Goal: Submit feedback/report problem: Leave review/rating

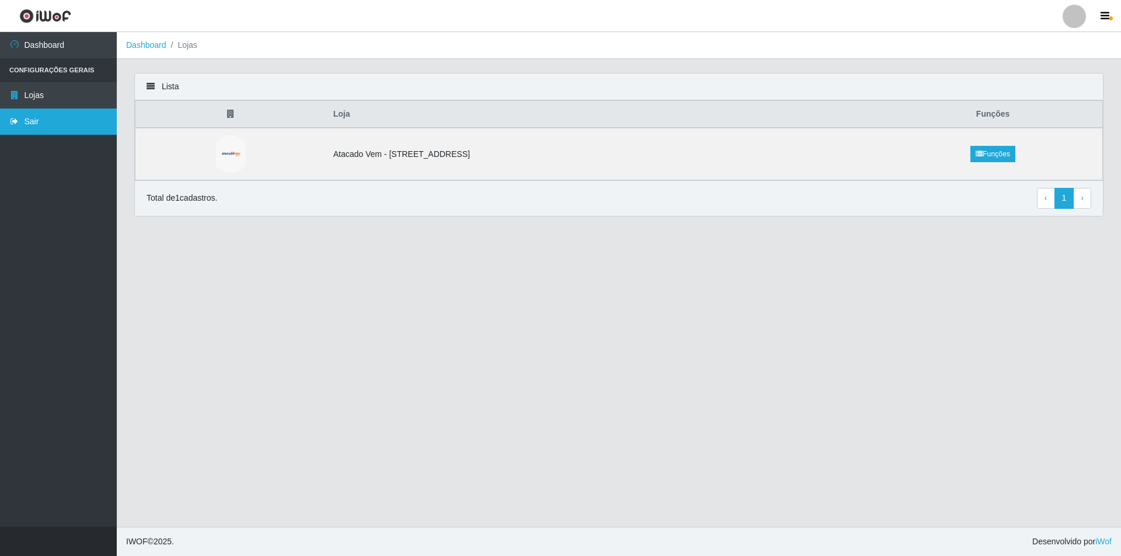
click at [21, 127] on link "Sair" at bounding box center [58, 122] width 117 height 26
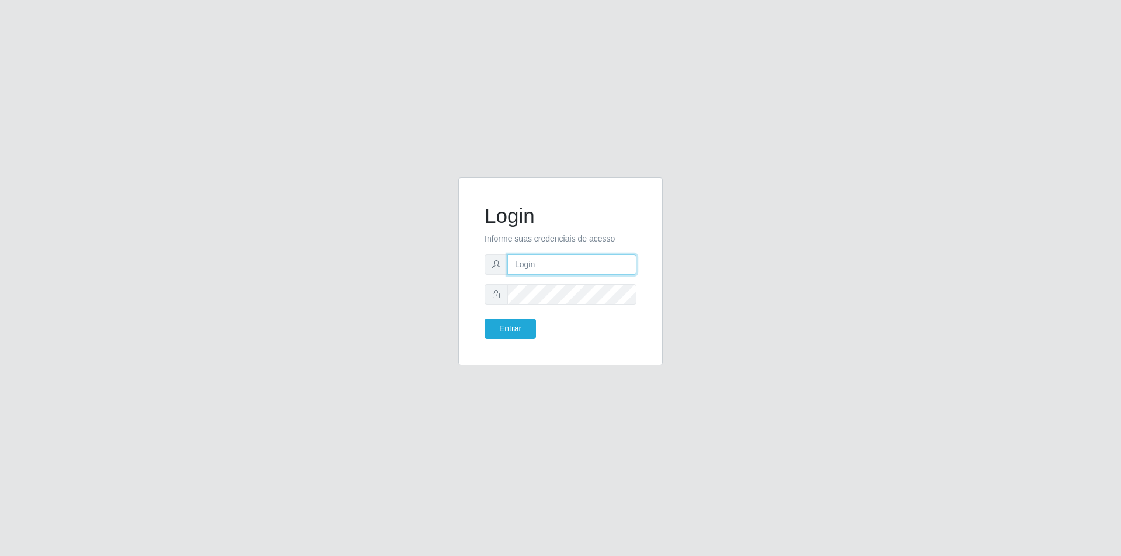
type input "[PERSON_NAME][EMAIL_ADDRESS][DOMAIN_NAME]"
click at [525, 326] on button "Entrar" at bounding box center [509, 329] width 51 height 20
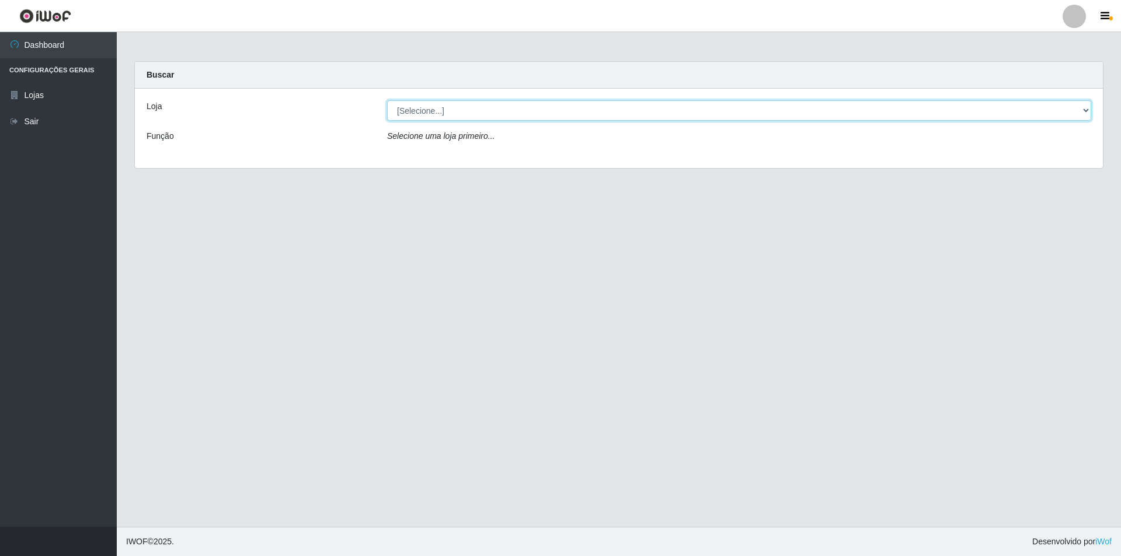
click at [562, 111] on select "[Selecione...] Atacado Vem - [STREET_ADDRESS]" at bounding box center [739, 110] width 704 height 20
select select "461"
click at [387, 100] on select "[Selecione...] Atacado Vem - [STREET_ADDRESS]" at bounding box center [739, 110] width 704 height 20
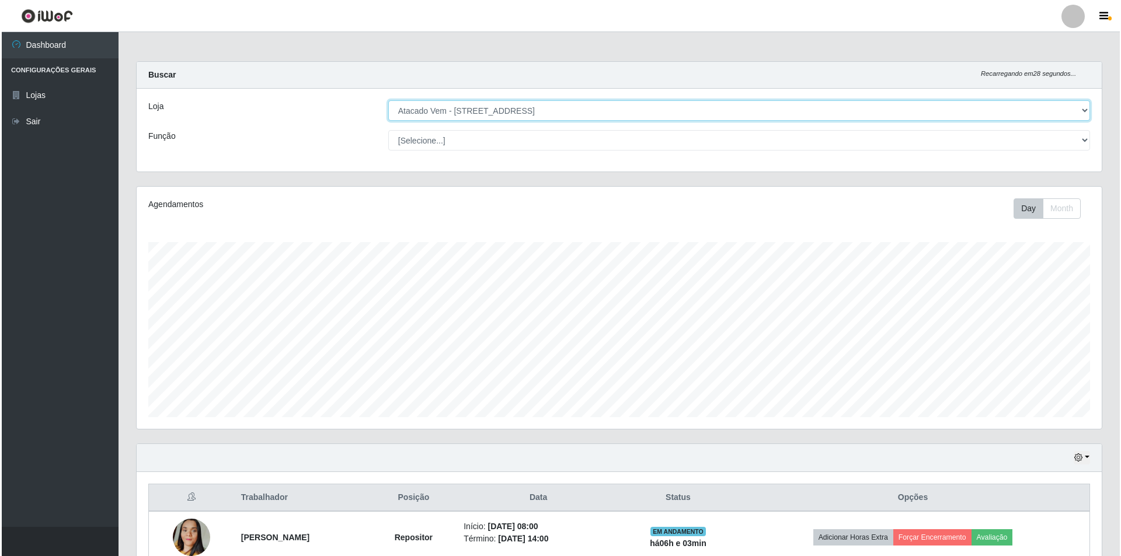
scroll to position [219, 0]
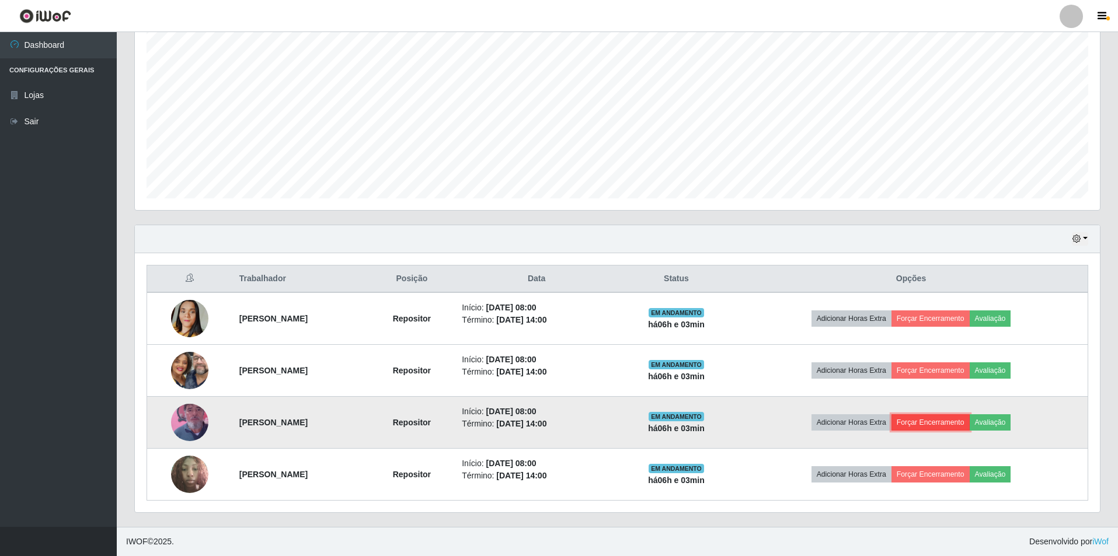
click at [957, 429] on button "Forçar Encerramento" at bounding box center [930, 422] width 78 height 16
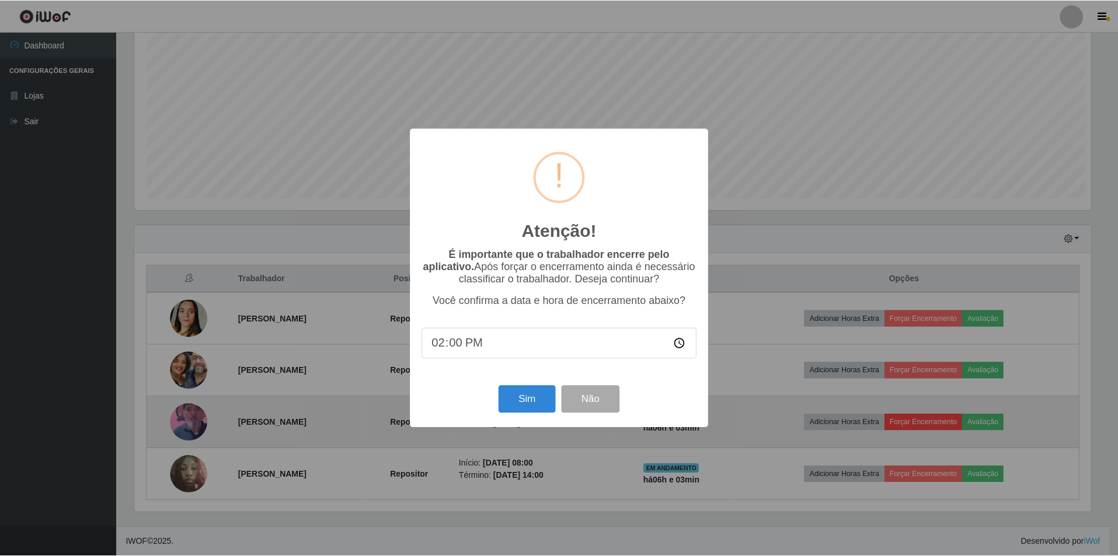
scroll to position [242, 959]
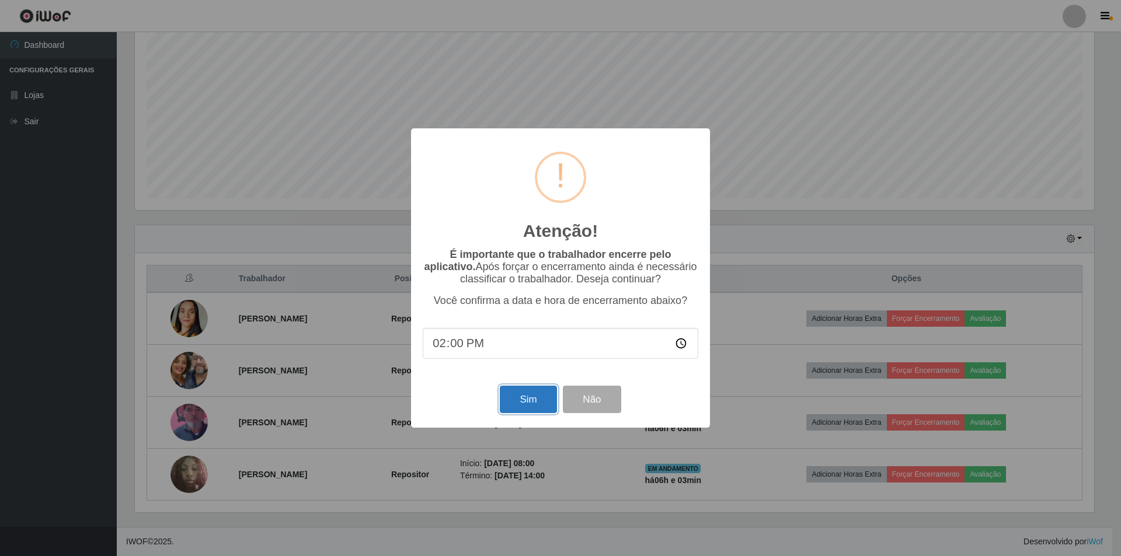
click at [528, 409] on button "Sim" at bounding box center [528, 399] width 57 height 27
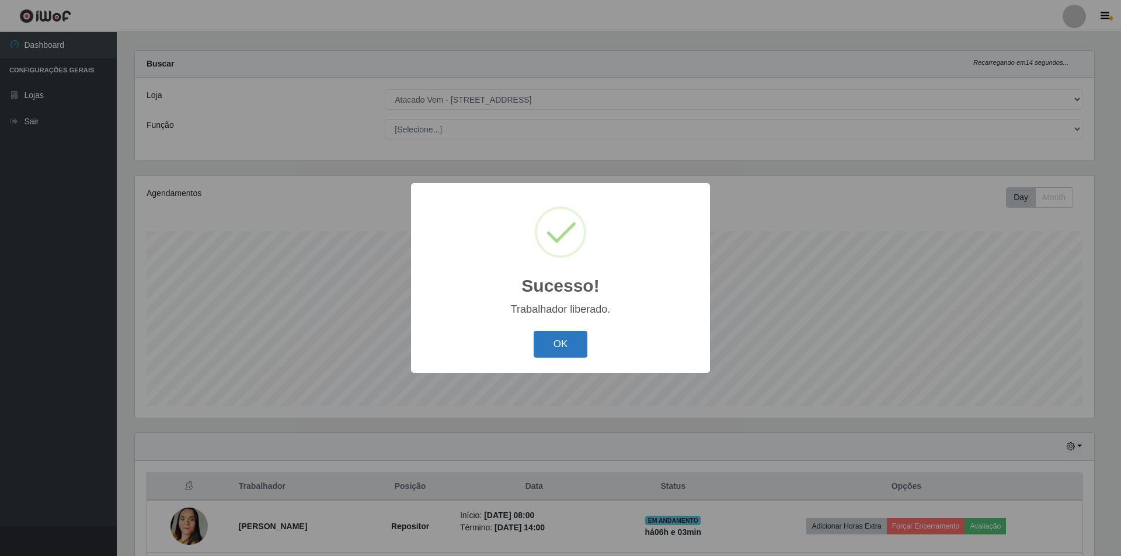
click at [553, 357] on button "OK" at bounding box center [561, 344] width 54 height 27
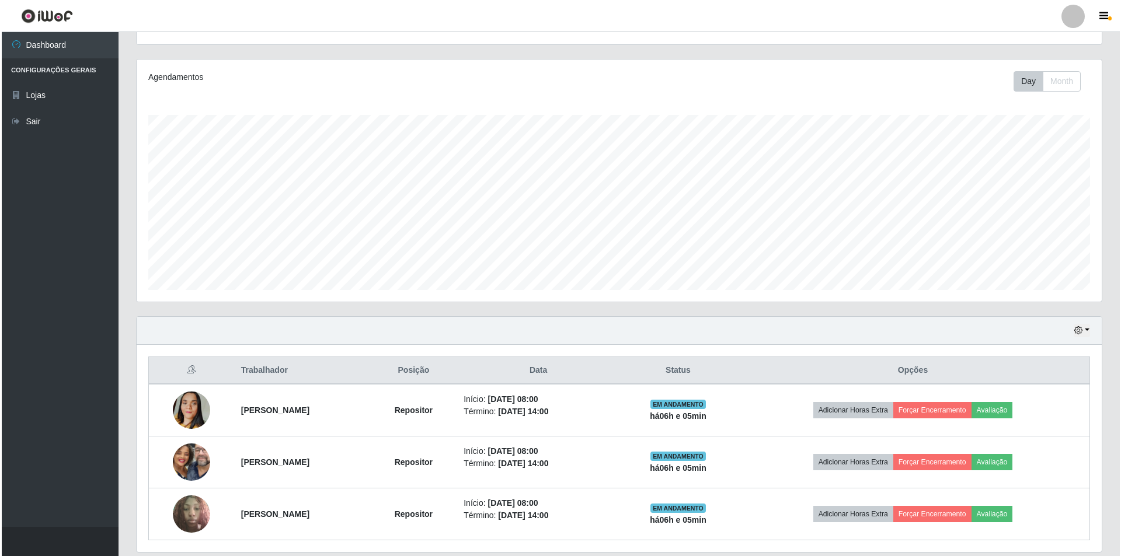
scroll to position [167, 0]
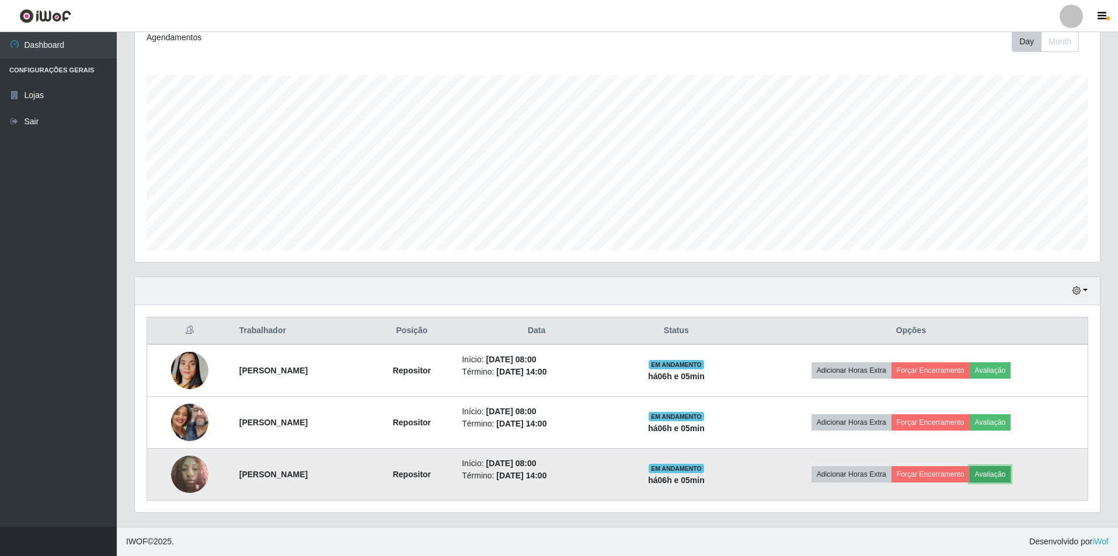
click at [1011, 473] on button "Avaliação" at bounding box center [990, 474] width 41 height 16
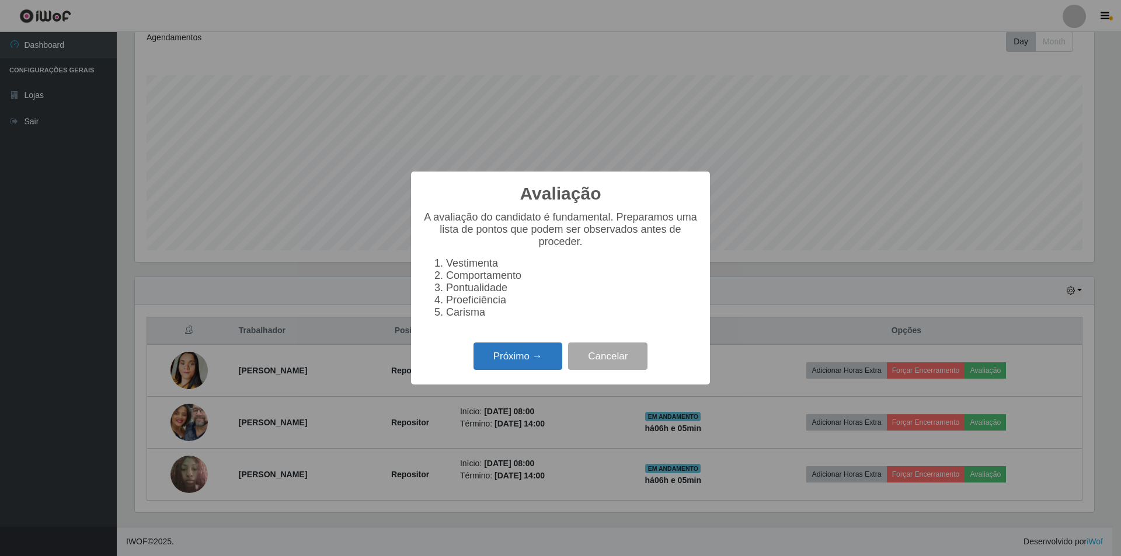
click at [511, 361] on button "Próximo →" at bounding box center [517, 356] width 89 height 27
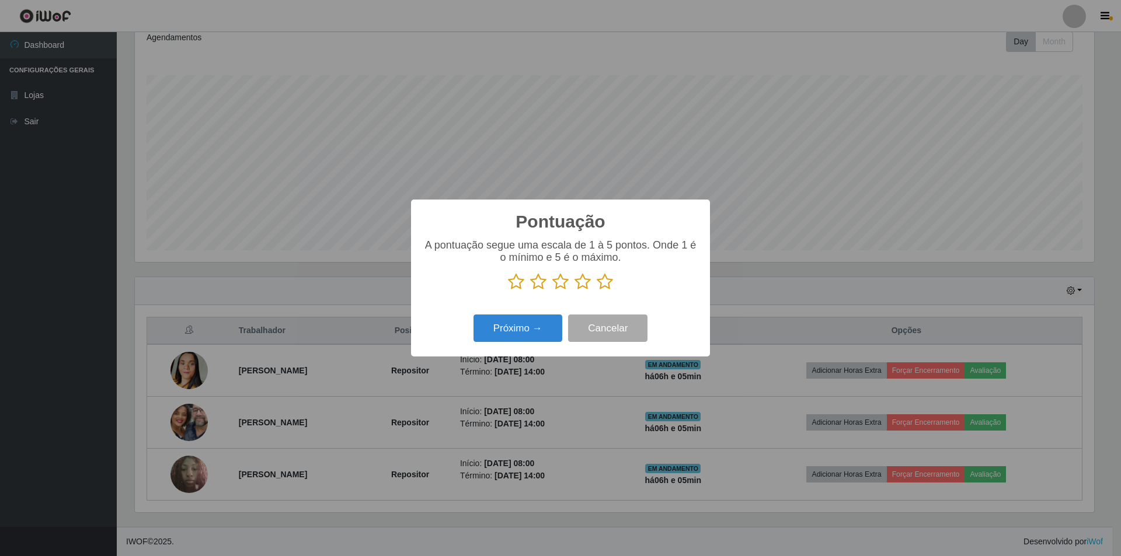
click at [605, 284] on icon at bounding box center [605, 282] width 16 height 18
click at [597, 291] on input "radio" at bounding box center [597, 291] width 0 height 0
click at [515, 326] on button "Próximo →" at bounding box center [517, 328] width 89 height 27
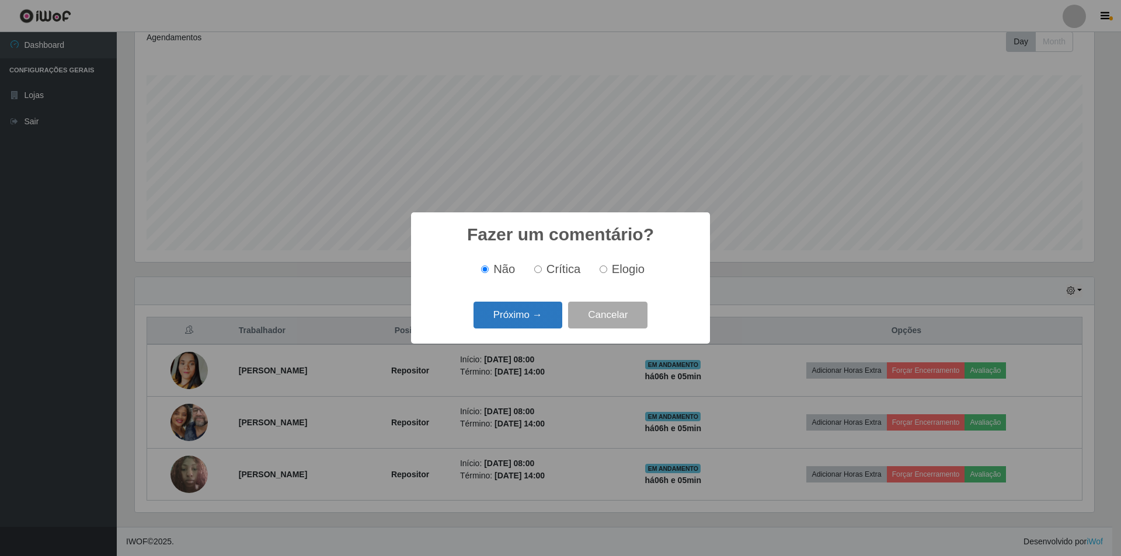
click at [543, 312] on button "Próximo →" at bounding box center [517, 315] width 89 height 27
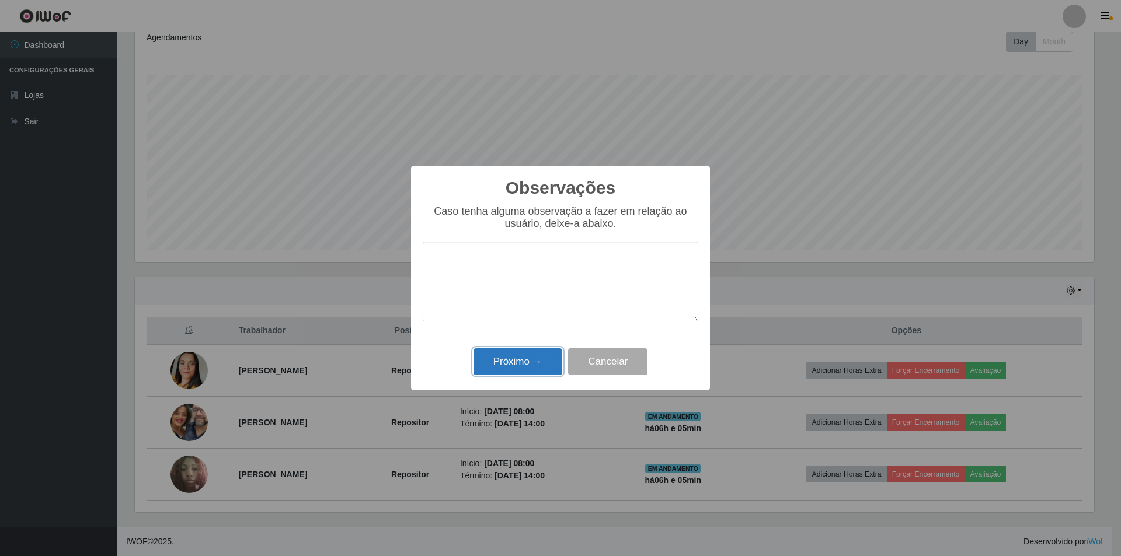
click at [494, 353] on button "Próximo →" at bounding box center [517, 361] width 89 height 27
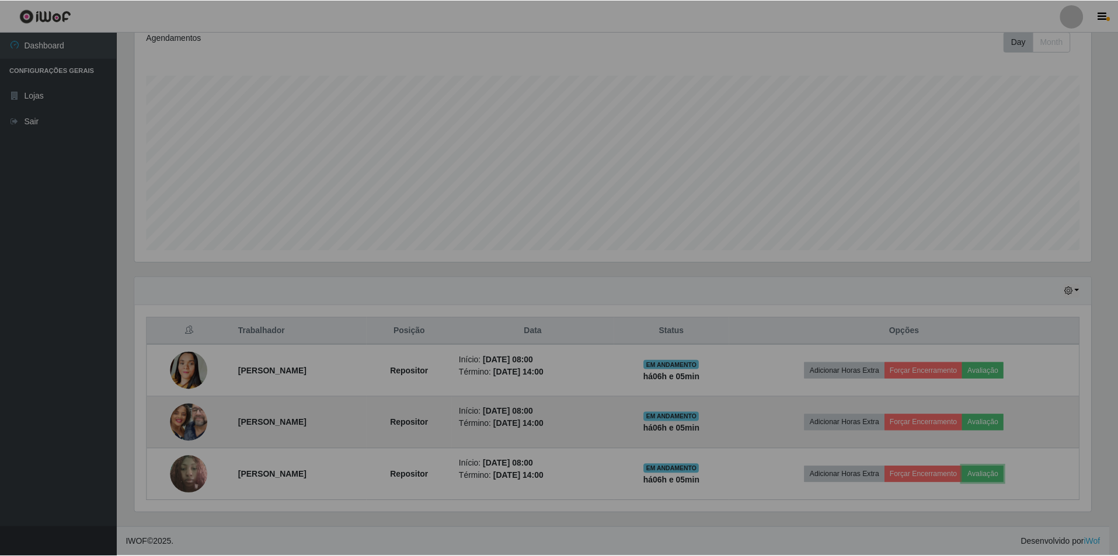
scroll to position [242, 965]
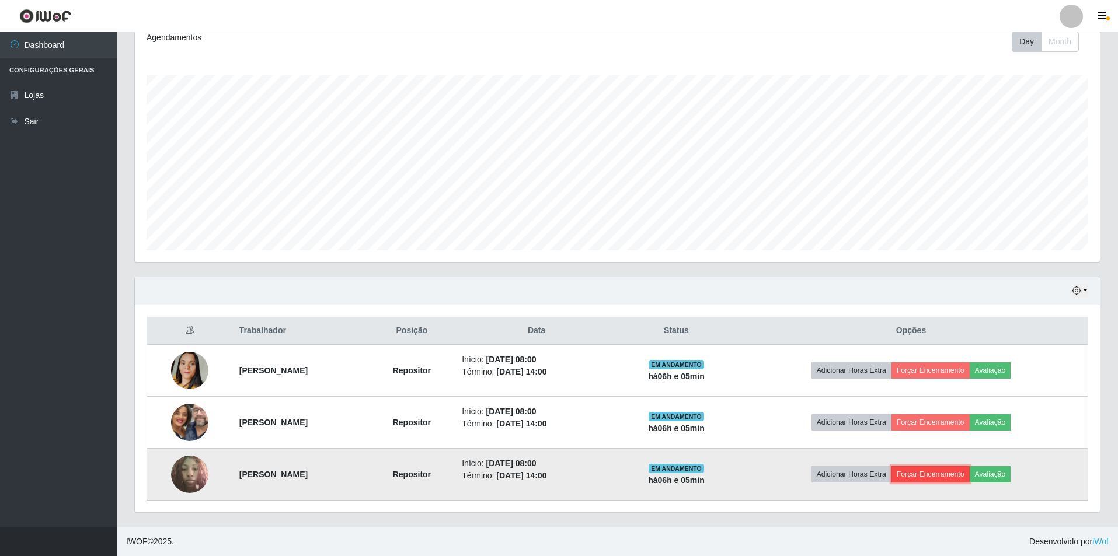
click at [948, 474] on button "Forçar Encerramento" at bounding box center [930, 474] width 78 height 16
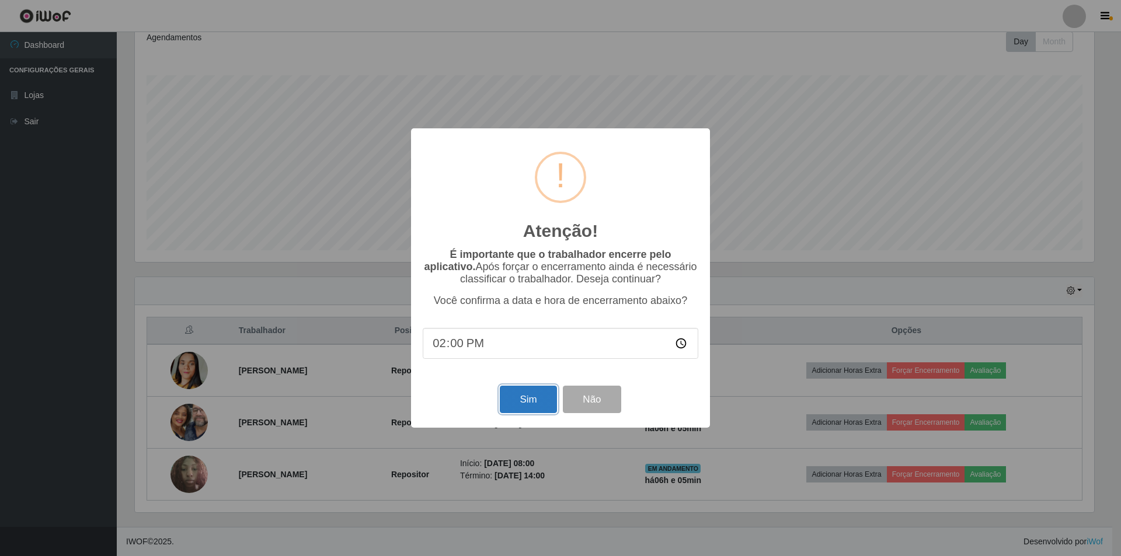
click at [525, 402] on button "Sim" at bounding box center [528, 399] width 57 height 27
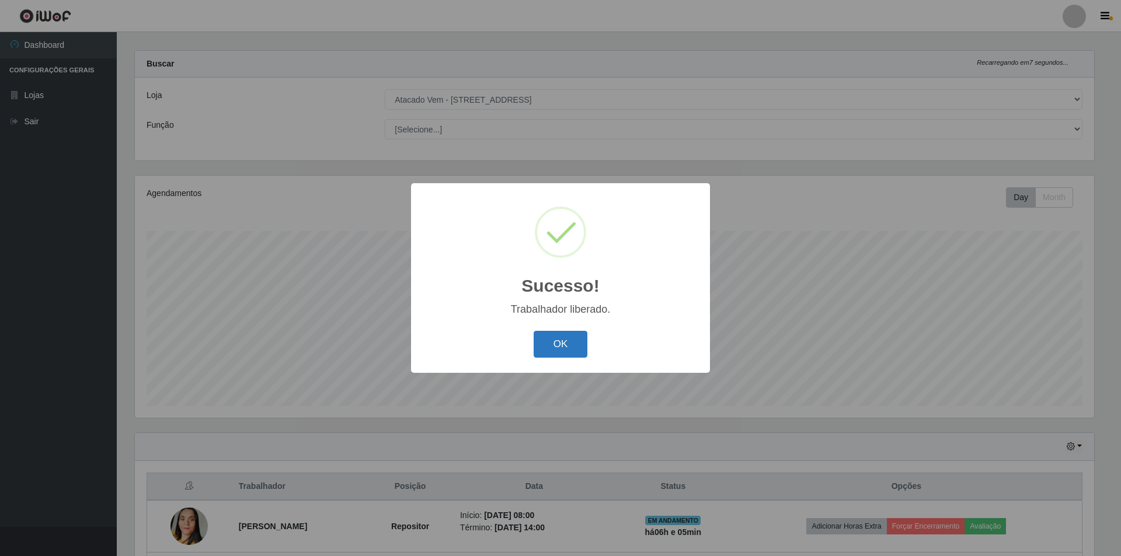
drag, startPoint x: 563, startPoint y: 347, endPoint x: 542, endPoint y: 344, distance: 21.1
click at [560, 345] on button "OK" at bounding box center [561, 344] width 54 height 27
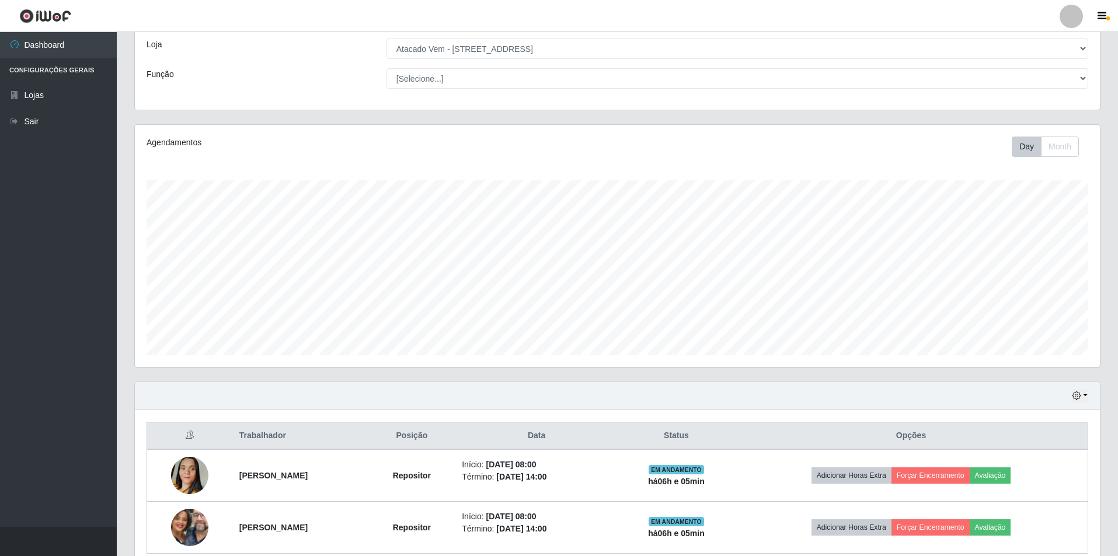
scroll to position [115, 0]
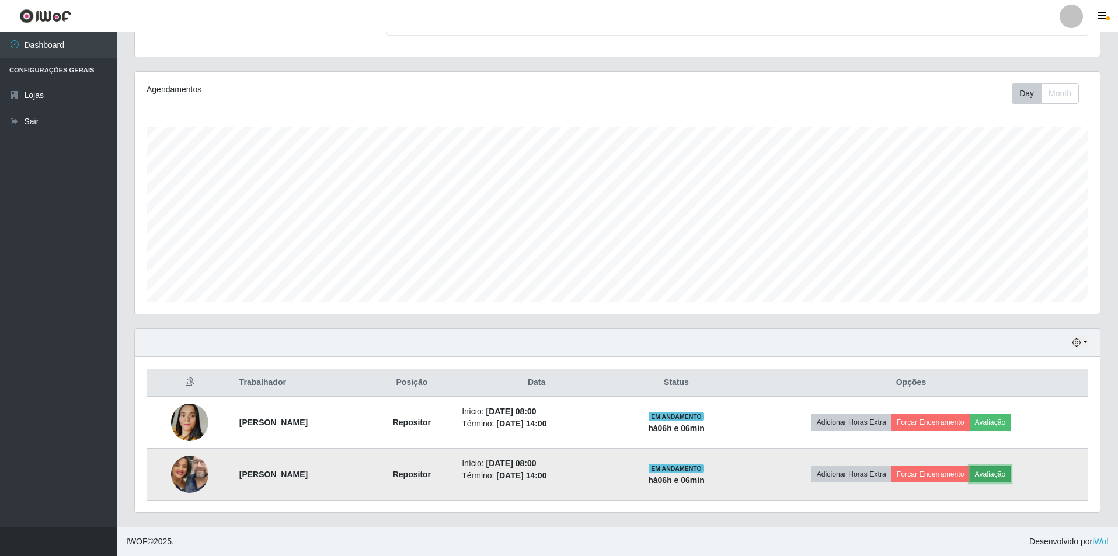
click at [999, 473] on button "Avaliação" at bounding box center [990, 474] width 41 height 16
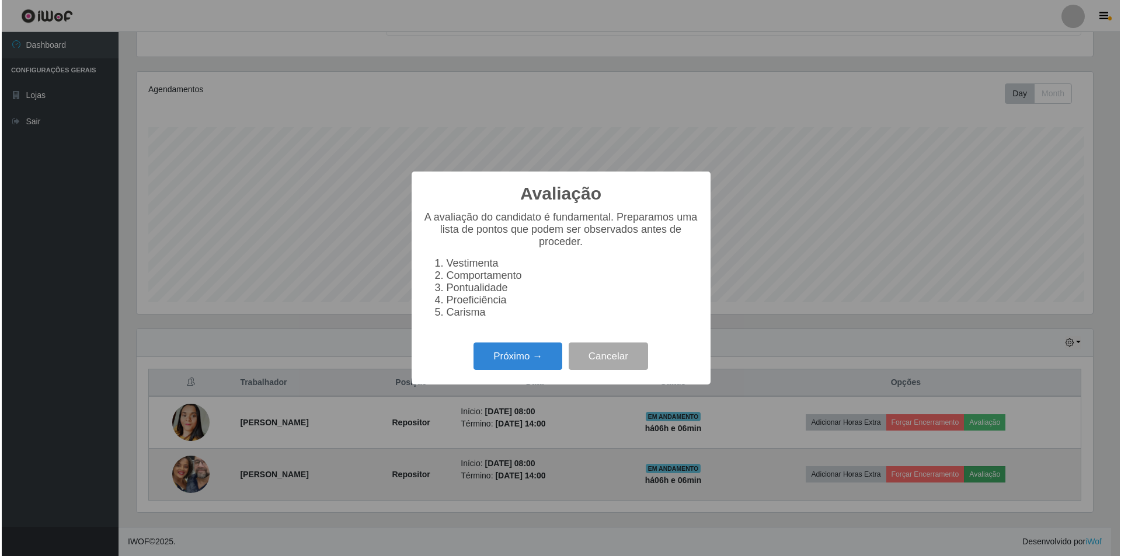
scroll to position [242, 959]
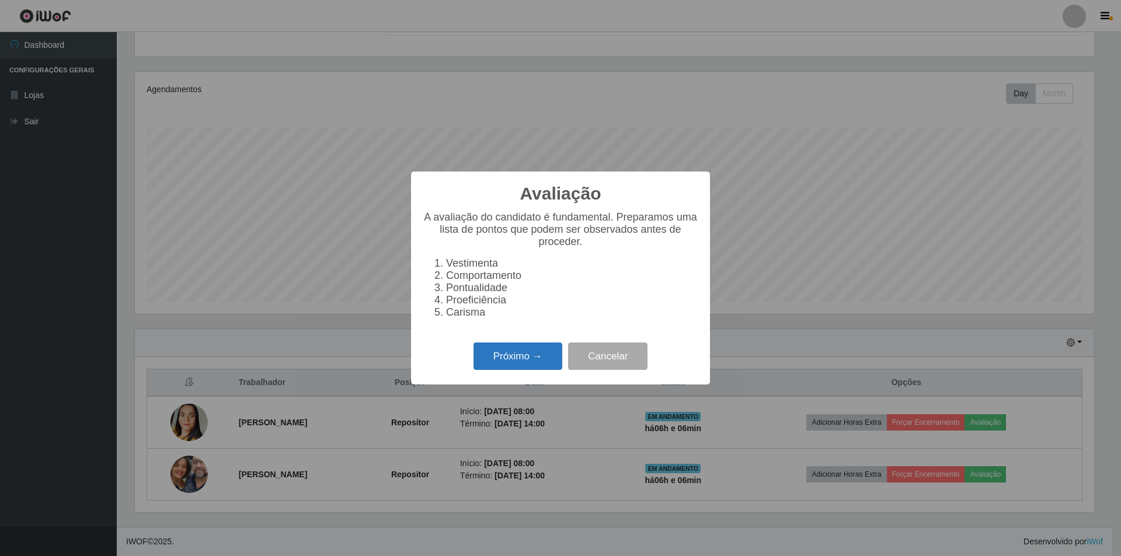
click at [502, 365] on button "Próximo →" at bounding box center [517, 356] width 89 height 27
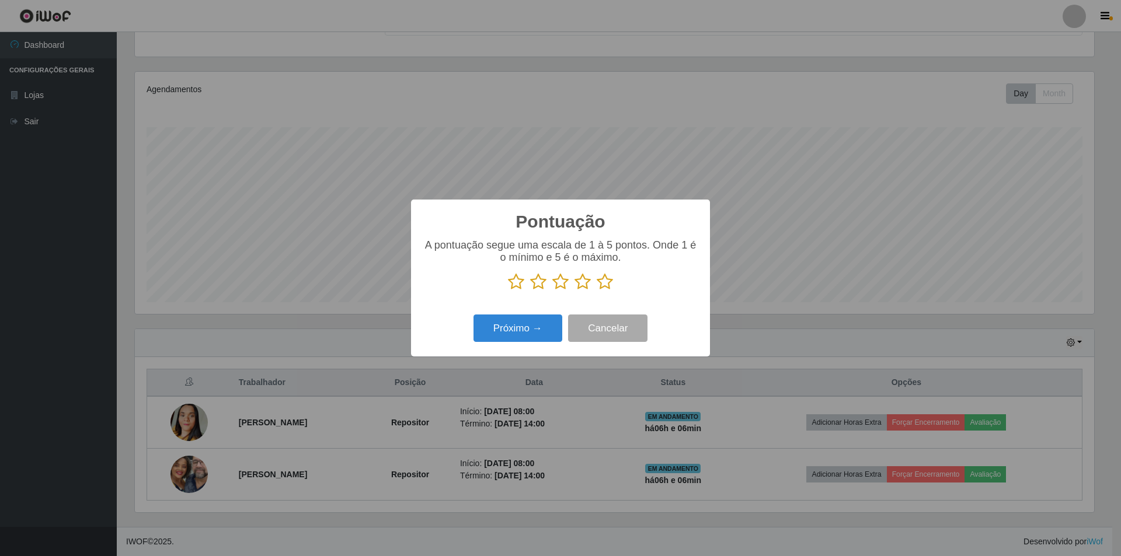
scroll to position [583488, 582771]
click at [603, 281] on icon at bounding box center [605, 282] width 16 height 18
click at [597, 291] on input "radio" at bounding box center [597, 291] width 0 height 0
click at [538, 323] on button "Próximo →" at bounding box center [517, 328] width 89 height 27
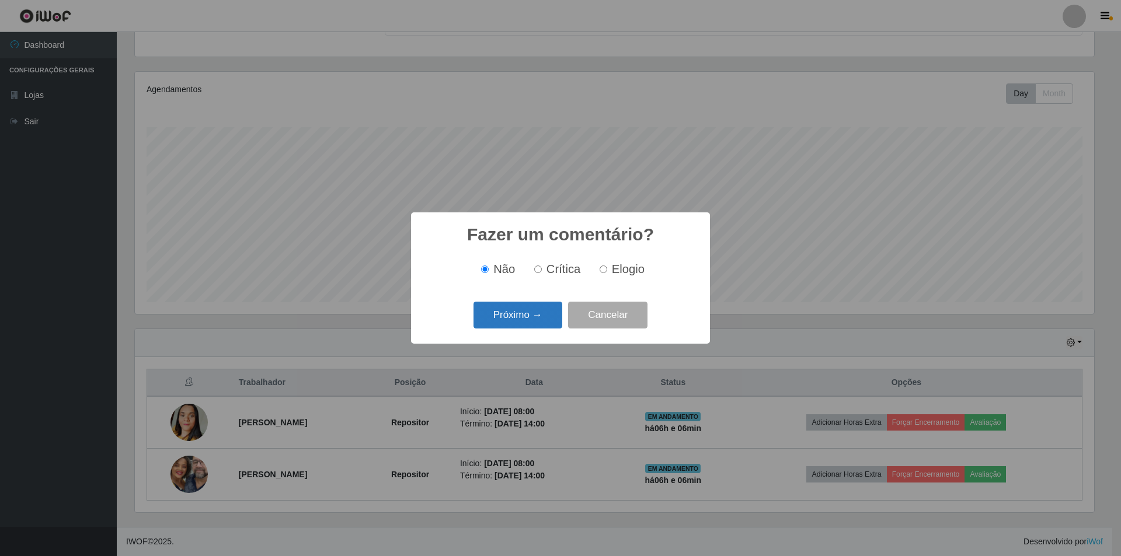
click at [513, 315] on button "Próximo →" at bounding box center [517, 315] width 89 height 27
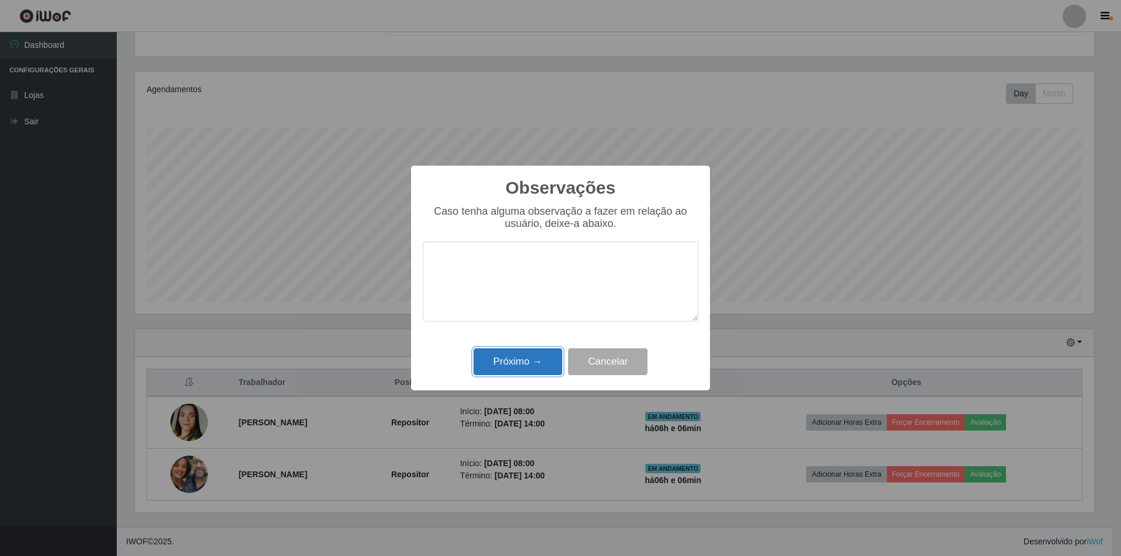
click at [513, 370] on button "Próximo →" at bounding box center [517, 361] width 89 height 27
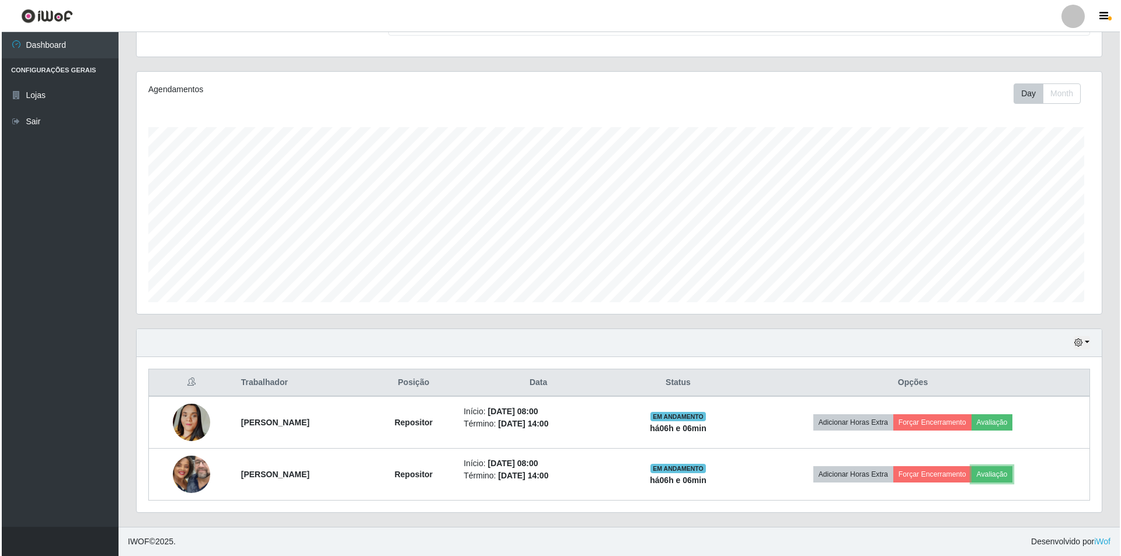
scroll to position [242, 965]
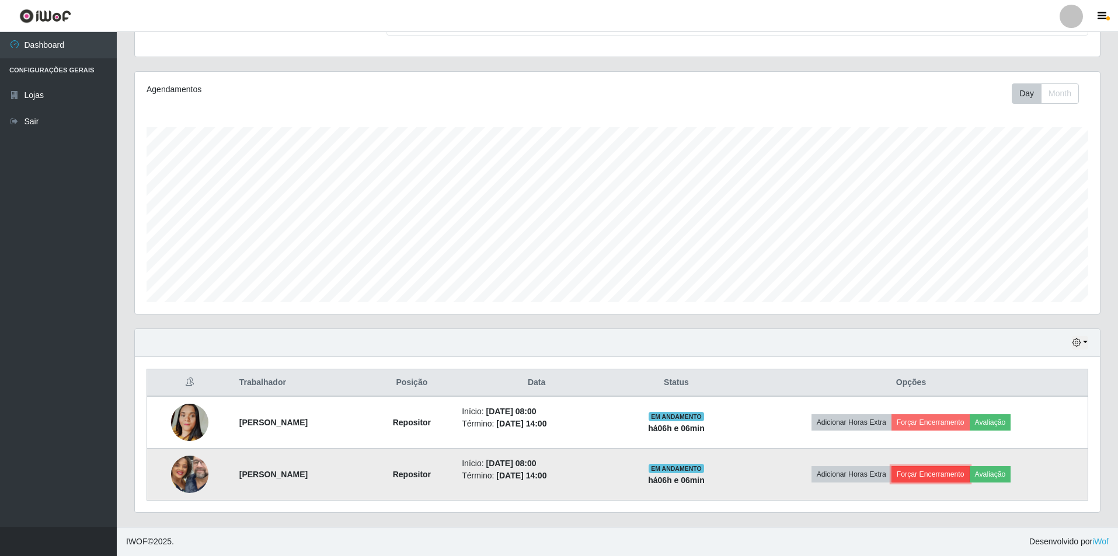
click at [953, 471] on button "Forçar Encerramento" at bounding box center [930, 474] width 78 height 16
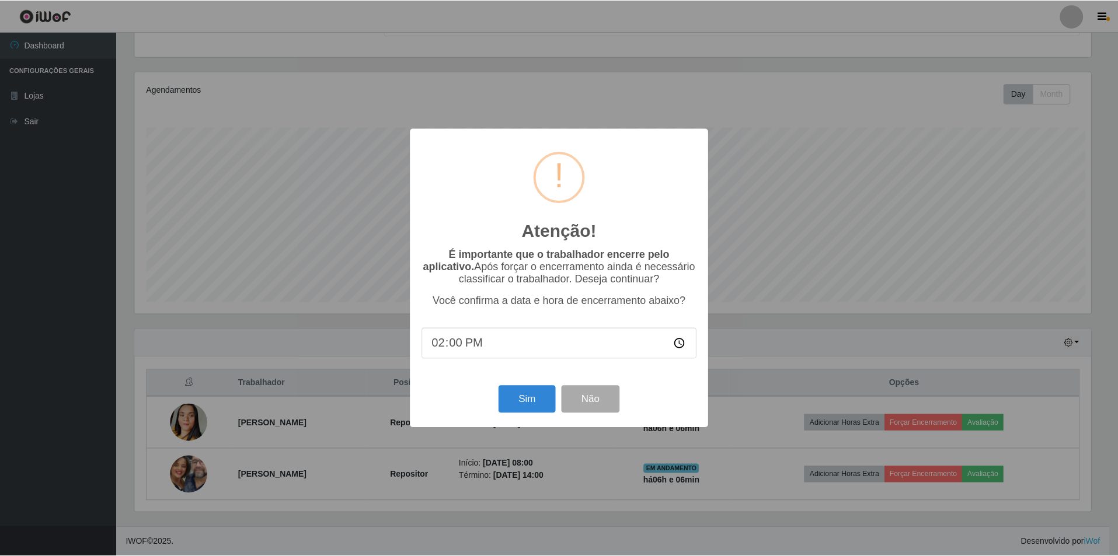
scroll to position [242, 959]
click at [541, 402] on button "Sim" at bounding box center [528, 399] width 57 height 27
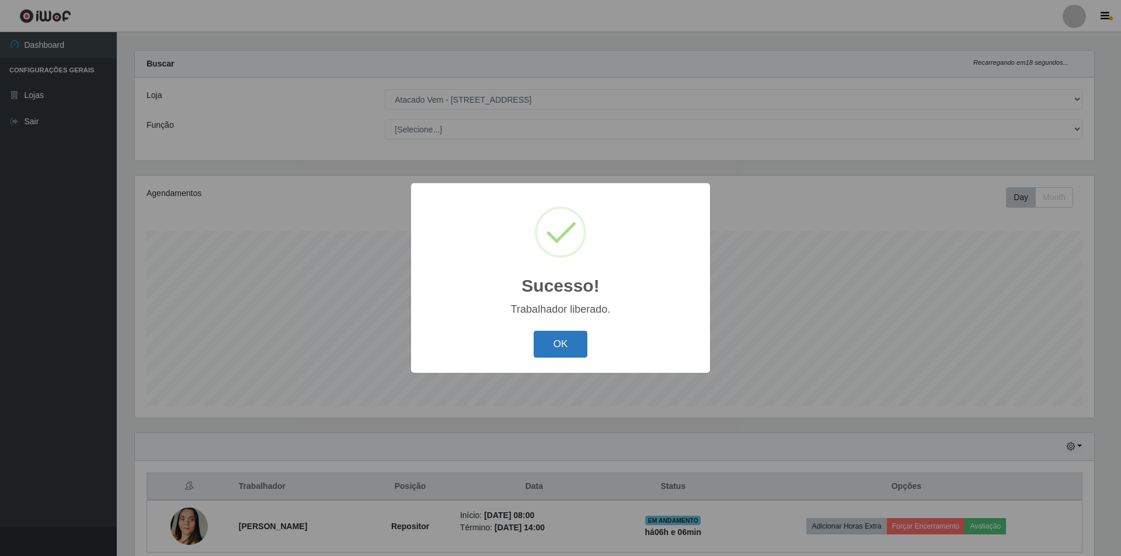
click at [560, 340] on button "OK" at bounding box center [561, 344] width 54 height 27
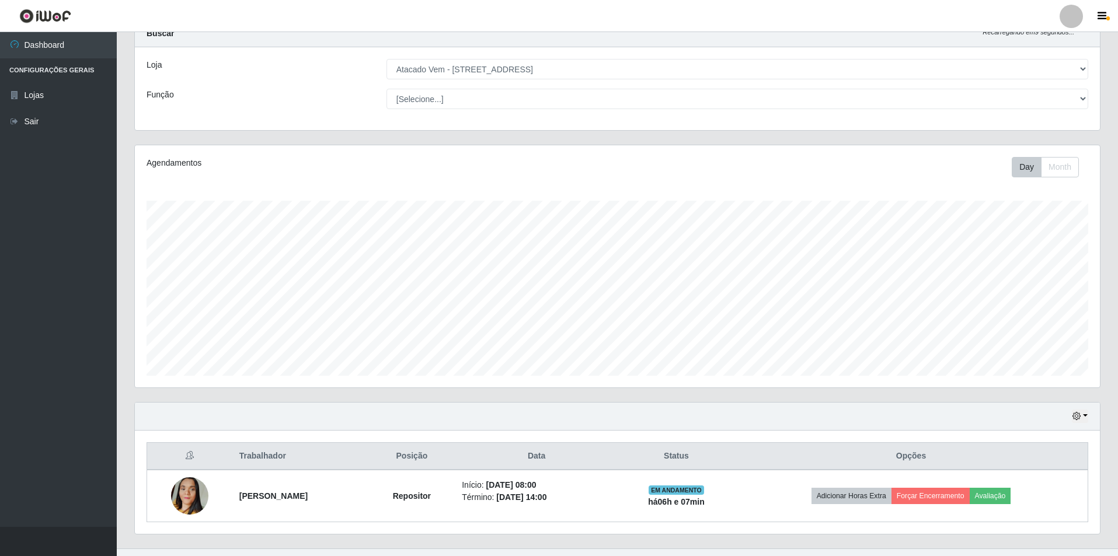
scroll to position [63, 0]
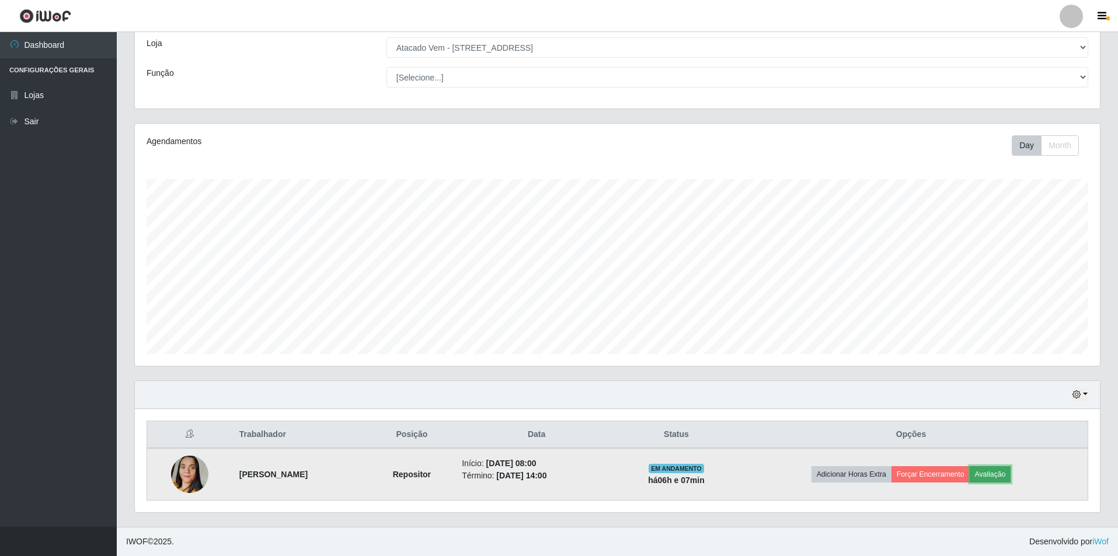
click at [1011, 472] on button "Avaliação" at bounding box center [990, 474] width 41 height 16
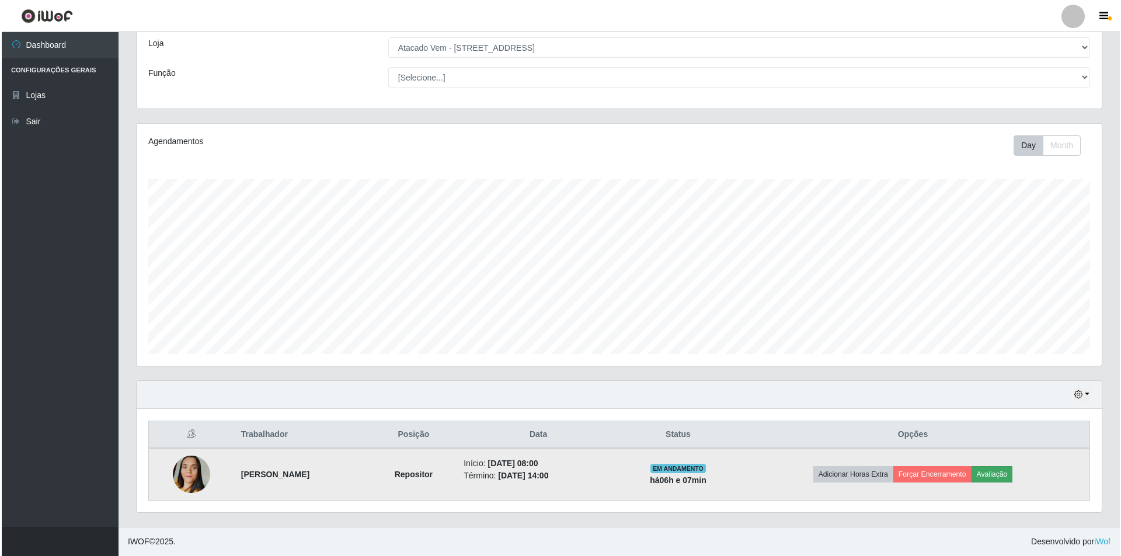
scroll to position [242, 959]
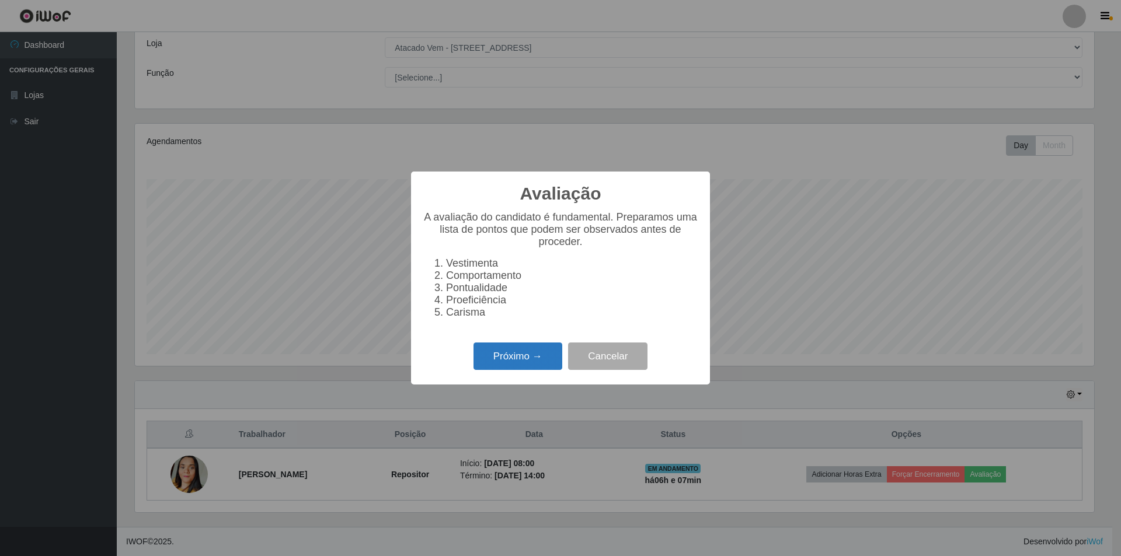
click at [479, 352] on button "Próximo →" at bounding box center [517, 356] width 89 height 27
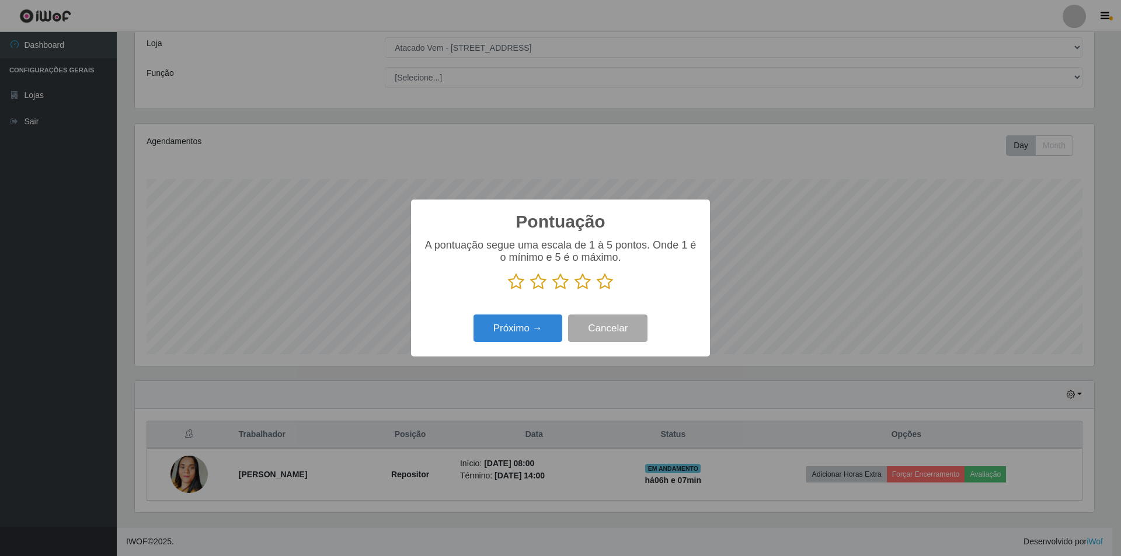
scroll to position [583488, 582771]
click at [504, 334] on button "Próximo →" at bounding box center [517, 328] width 89 height 27
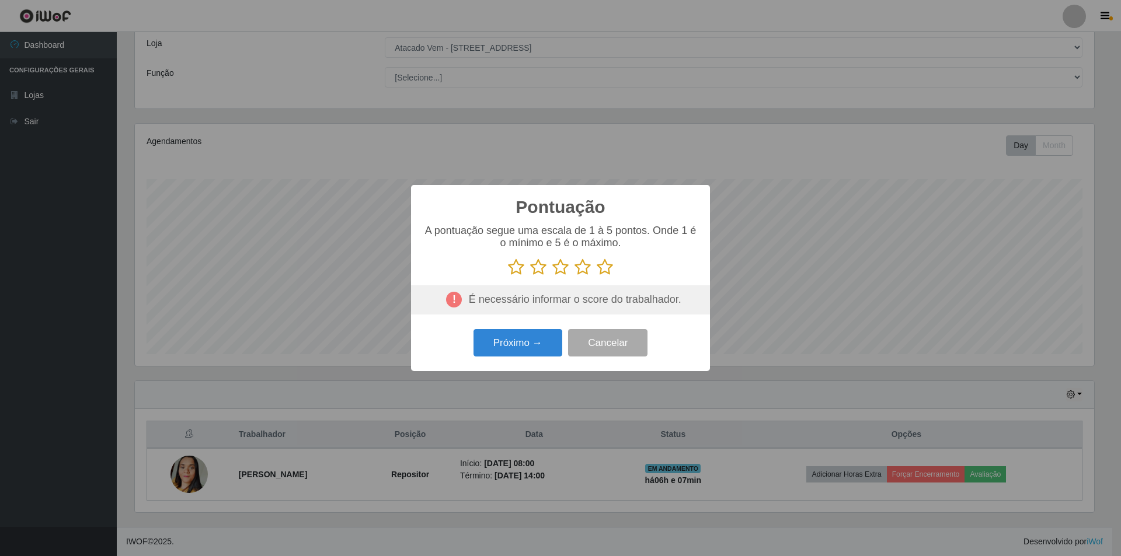
click at [607, 271] on icon at bounding box center [605, 268] width 16 height 18
click at [597, 276] on input "radio" at bounding box center [597, 276] width 0 height 0
click at [529, 343] on button "Próximo →" at bounding box center [517, 342] width 89 height 27
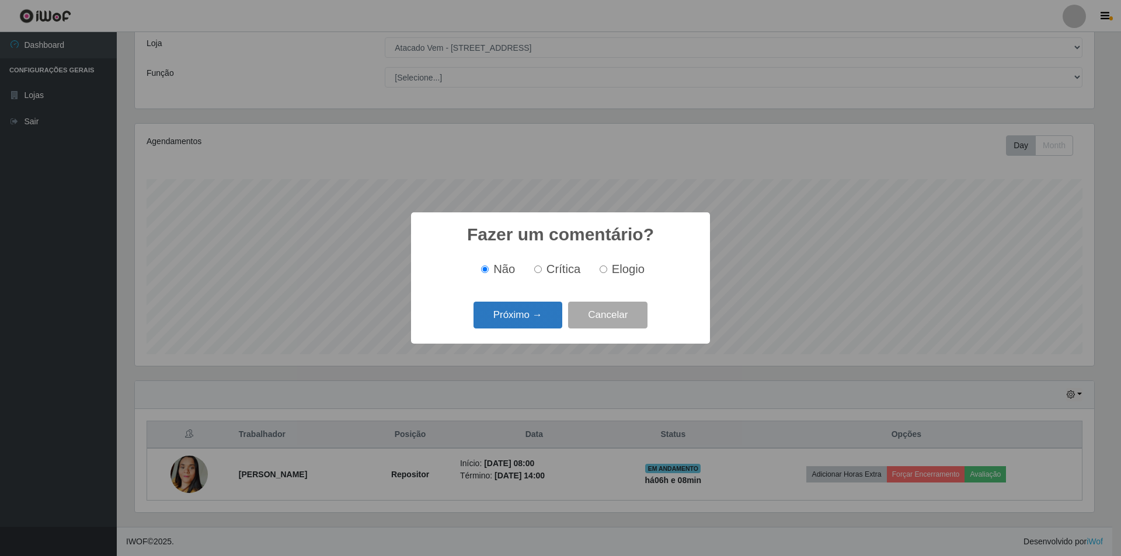
click at [516, 318] on button "Próximo →" at bounding box center [517, 315] width 89 height 27
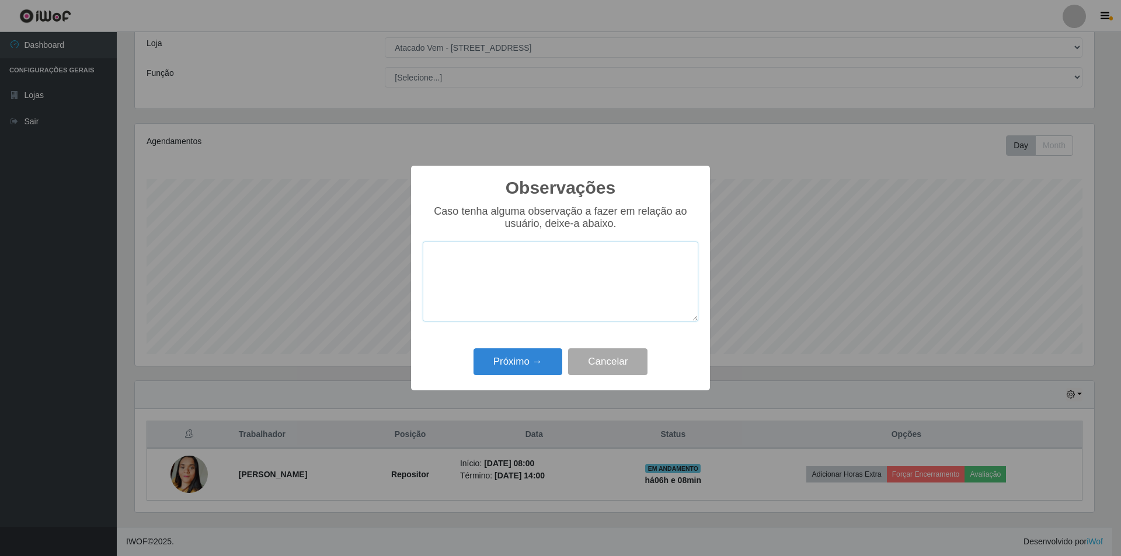
click at [531, 277] on textarea at bounding box center [561, 282] width 276 height 80
type textarea "e"
click at [515, 362] on button "Próximo →" at bounding box center [517, 361] width 89 height 27
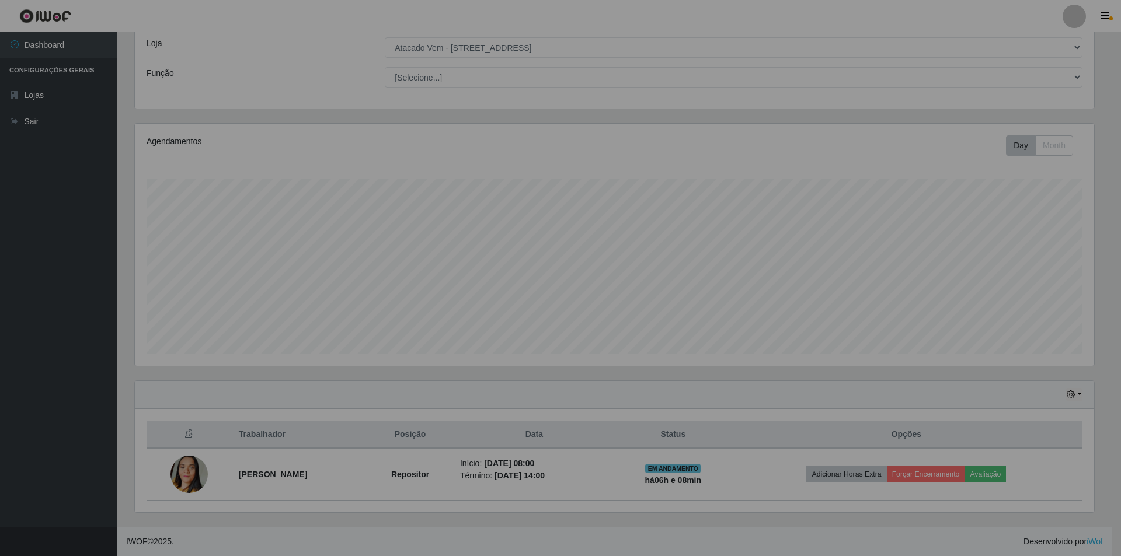
scroll to position [242, 965]
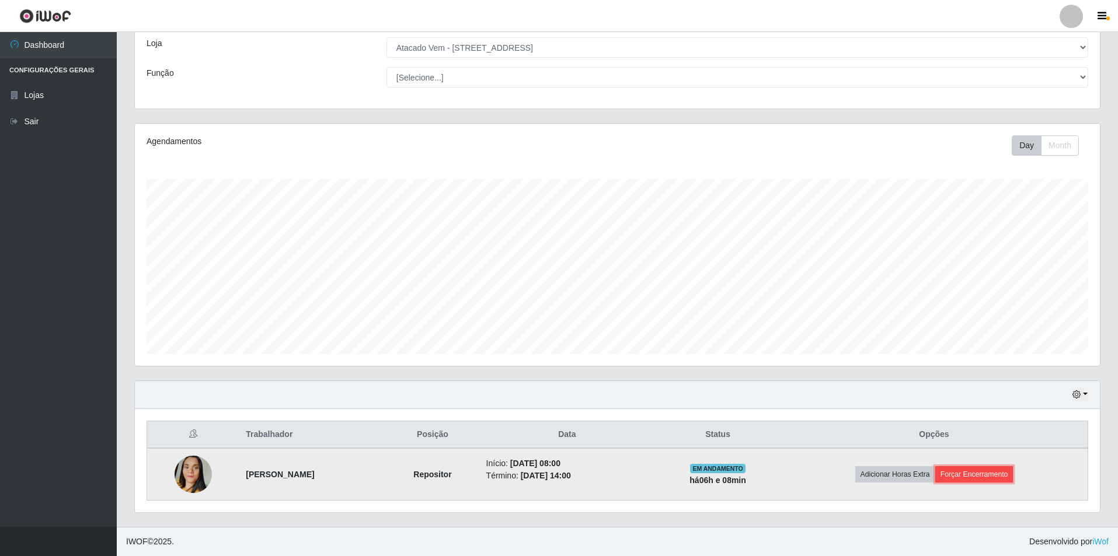
click at [995, 477] on button "Forçar Encerramento" at bounding box center [974, 474] width 78 height 16
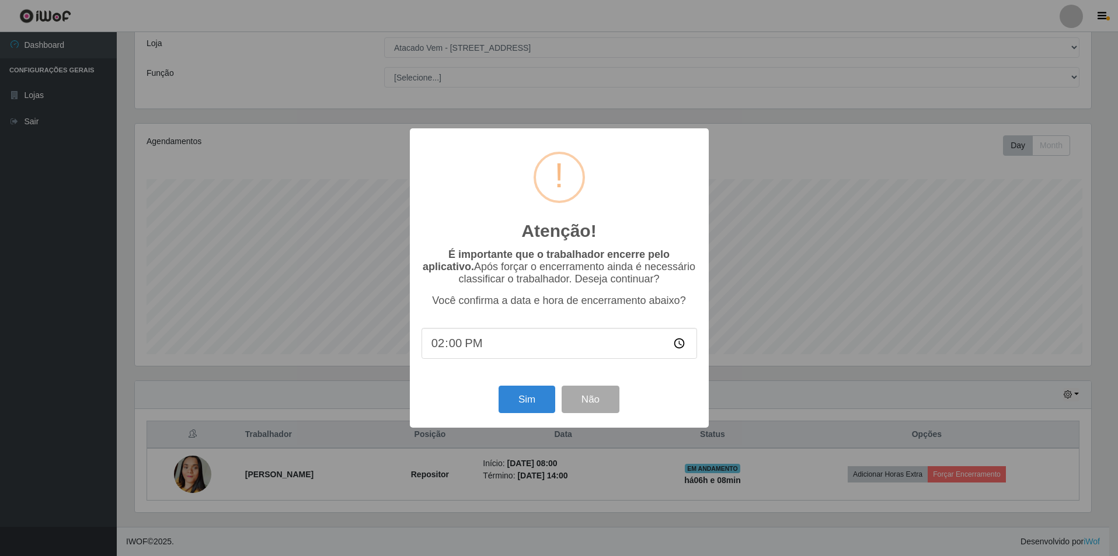
scroll to position [242, 959]
click at [518, 397] on button "Sim" at bounding box center [528, 399] width 57 height 27
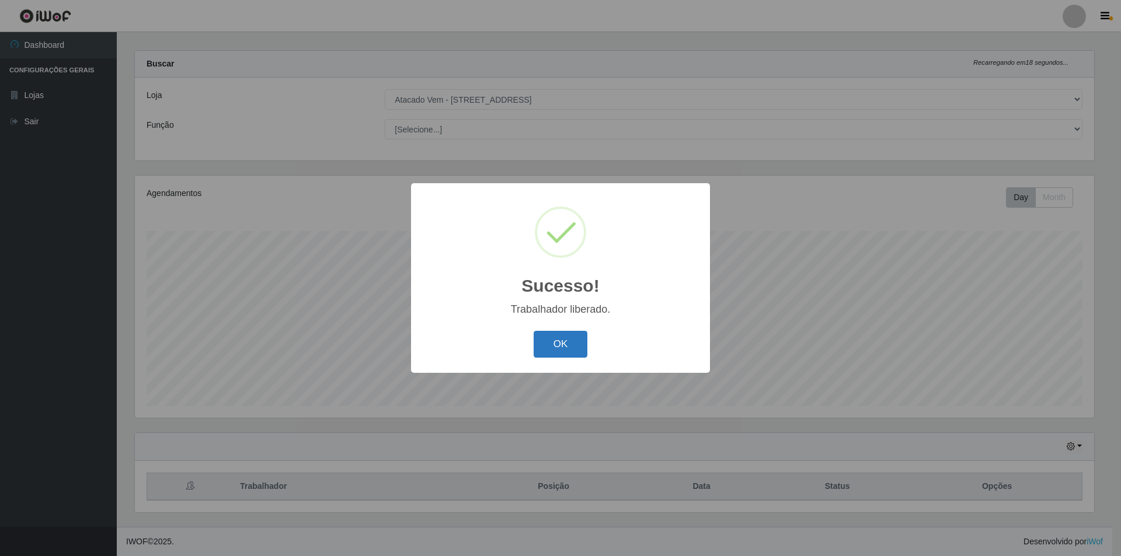
click at [545, 338] on button "OK" at bounding box center [561, 344] width 54 height 27
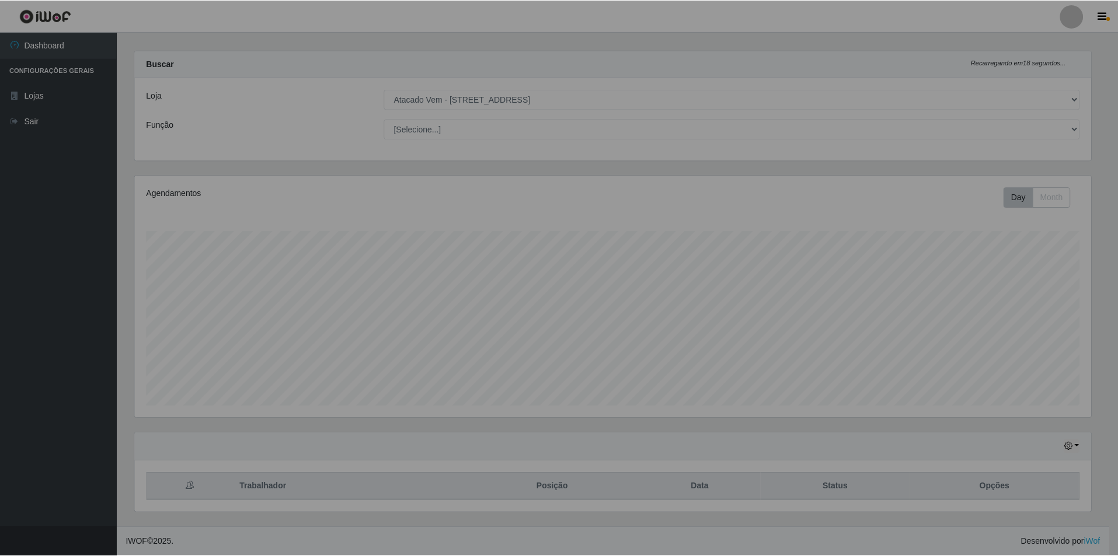
scroll to position [242, 965]
